Goal: Transaction & Acquisition: Purchase product/service

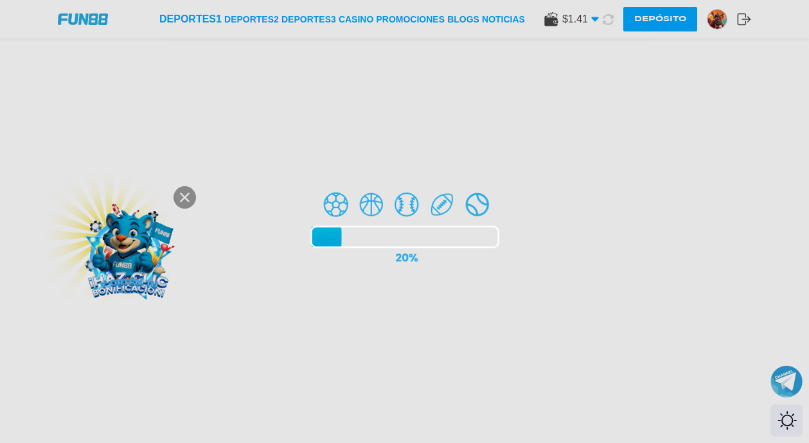
click at [184, 198] on div at bounding box center [404, 221] width 809 height 443
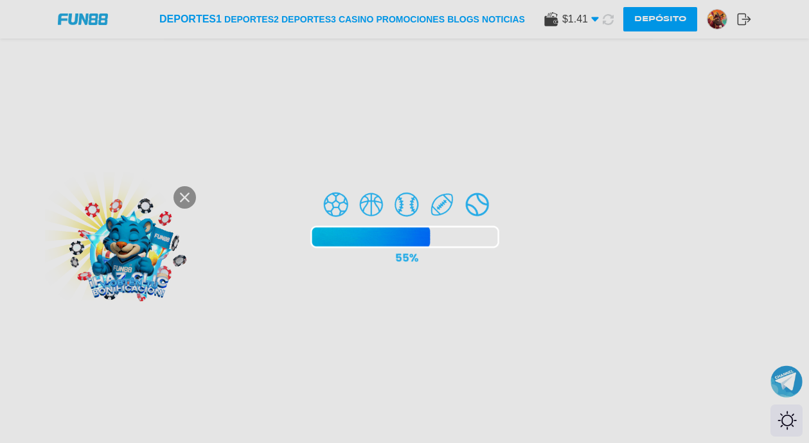
click at [182, 199] on div at bounding box center [404, 221] width 809 height 443
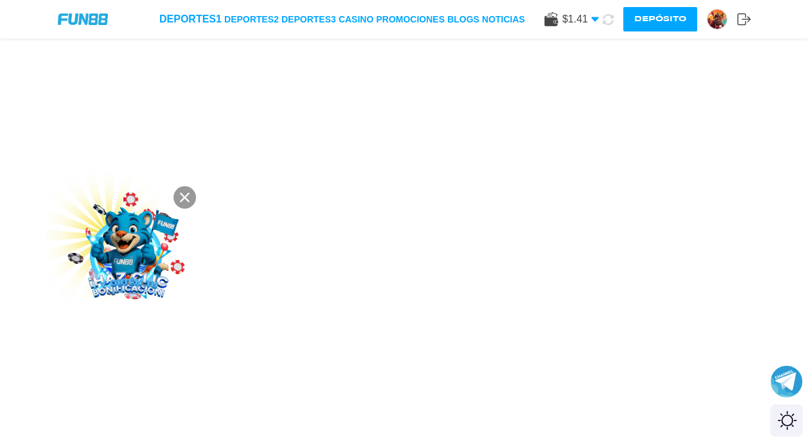
click at [185, 202] on icon at bounding box center [185, 198] width 10 height 10
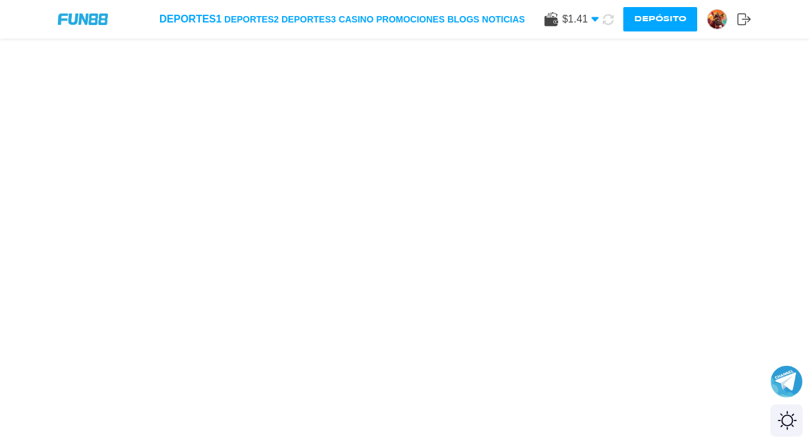
click at [173, 9] on div "Deportes 1 Deportes 2 Deportes 3 CASINO Promociones BLOGS NOTICIAS $ 1.41 Diner…" at bounding box center [404, 19] width 809 height 39
click at [173, 22] on link "Deportes 1" at bounding box center [190, 19] width 62 height 15
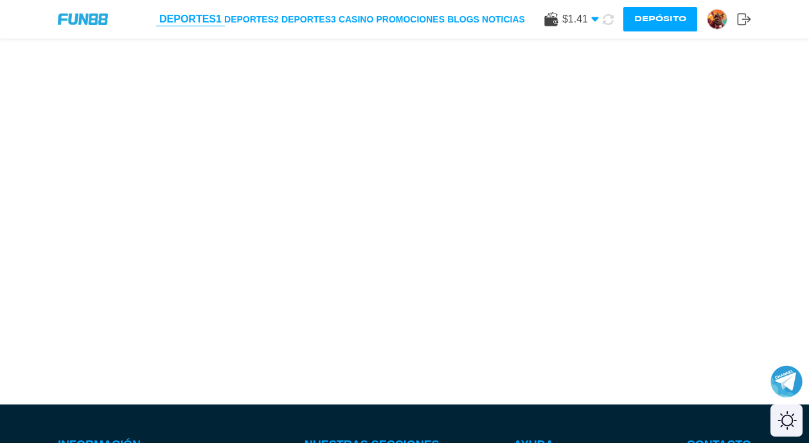
click at [177, 14] on link "Deportes 1" at bounding box center [190, 19] width 62 height 15
